Goal: Use online tool/utility: Use online tool/utility

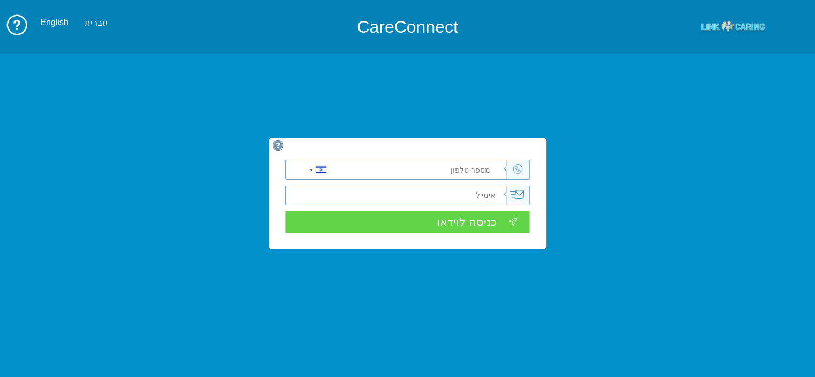
click at [458, 171] on input "tel" at bounding box center [429, 169] width 154 height 19
type input "0542818718"
click at [489, 222] on input "כניסה לוידאו" at bounding box center [407, 222] width 244 height 23
type input "כניסה לוידאו"
click at [460, 160] on input "tel" at bounding box center [429, 169] width 154 height 19
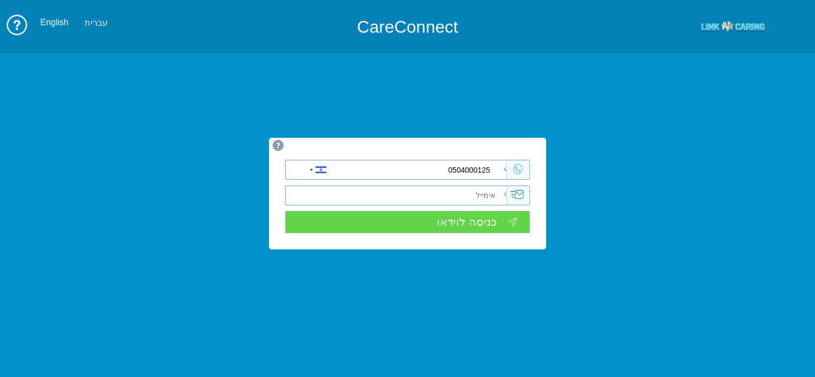
type input "0504000125"
click at [481, 214] on input "כניסה לוידאו" at bounding box center [407, 222] width 244 height 23
